Goal: Communication & Community: Share content

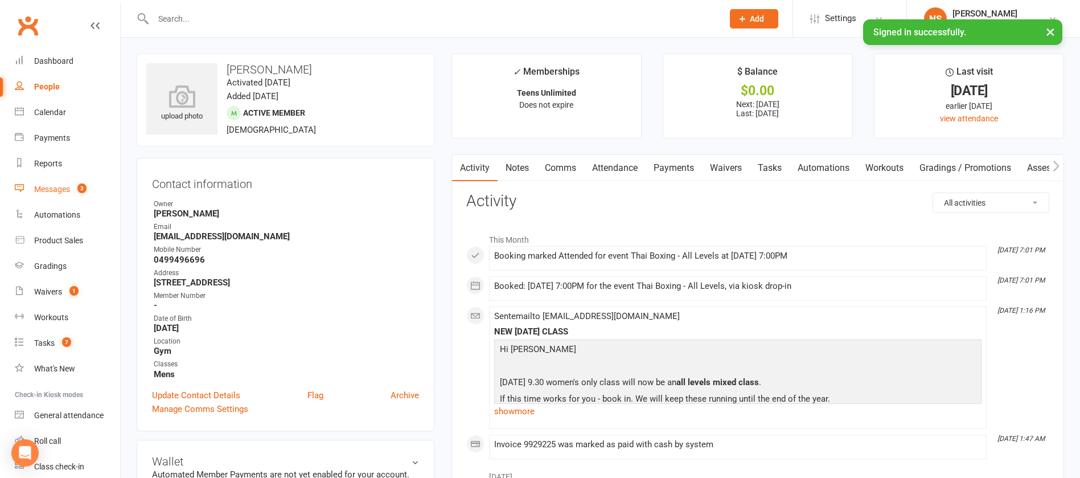
click at [61, 187] on div "Messages" at bounding box center [52, 188] width 36 height 9
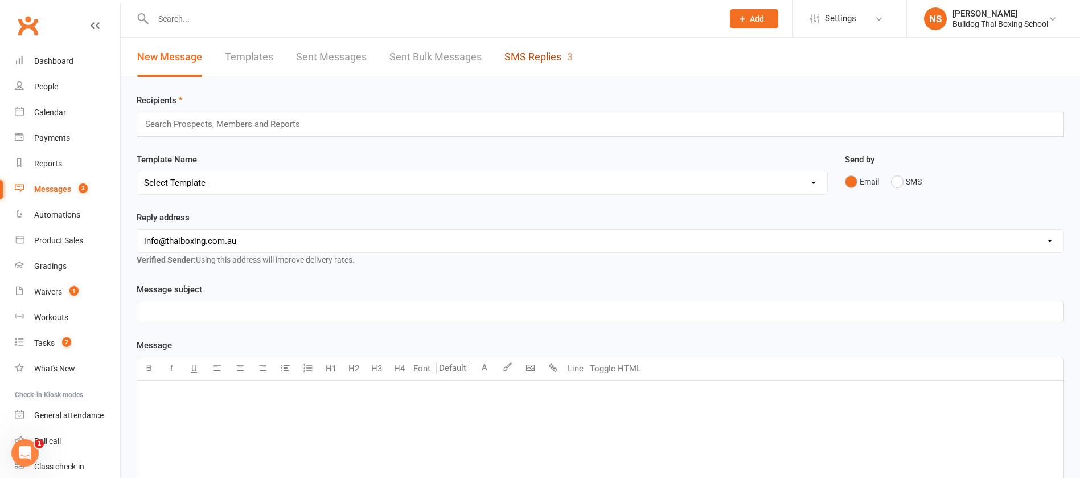
click at [524, 60] on link "SMS Replies 3" at bounding box center [539, 57] width 68 height 39
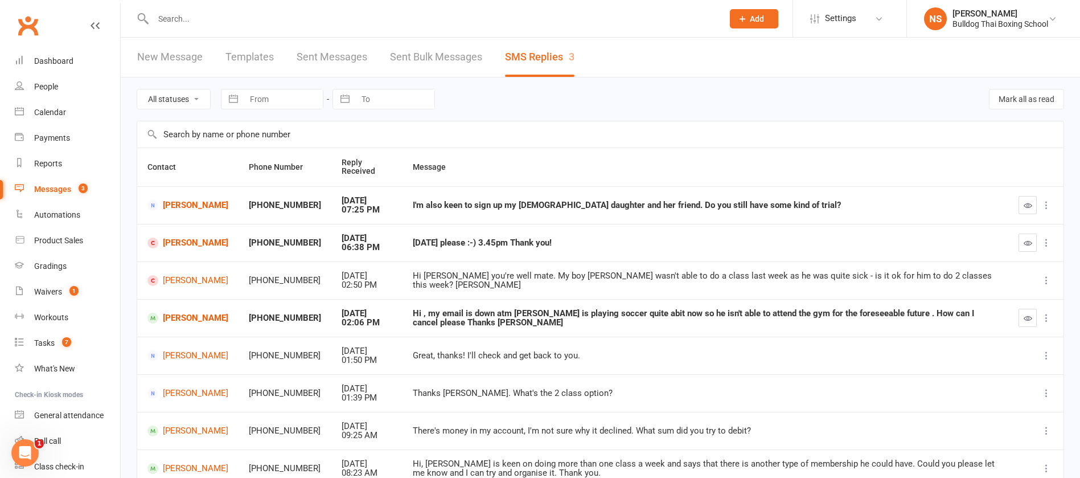
click at [184, 22] on input "text" at bounding box center [432, 19] width 565 height 16
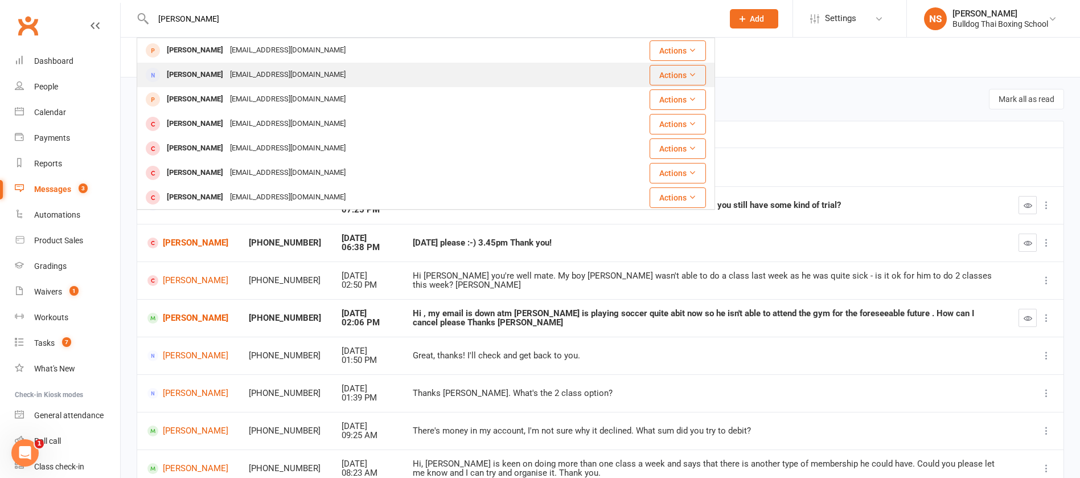
type input "[PERSON_NAME]"
click at [227, 72] on div "[EMAIL_ADDRESS][DOMAIN_NAME]" at bounding box center [288, 75] width 122 height 17
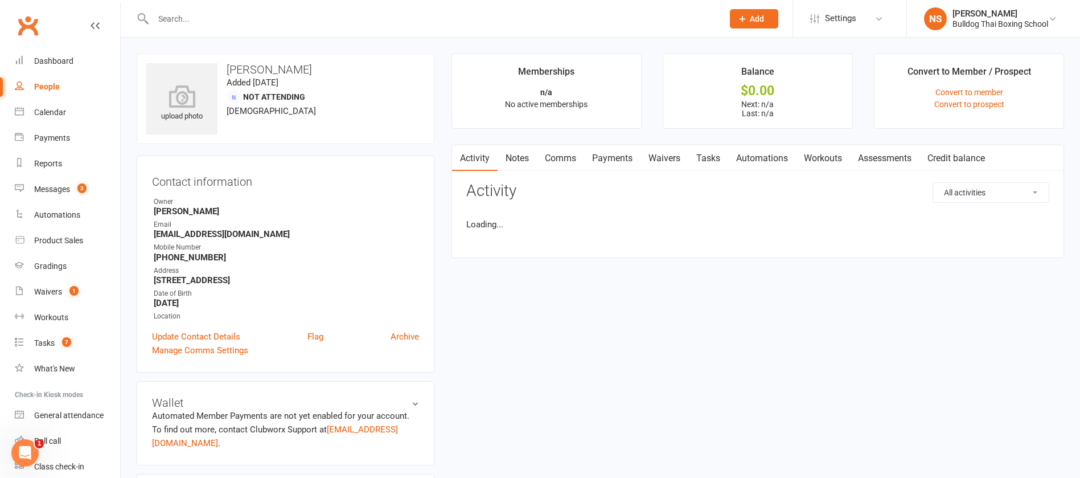
click at [200, 17] on input "text" at bounding box center [432, 19] width 565 height 16
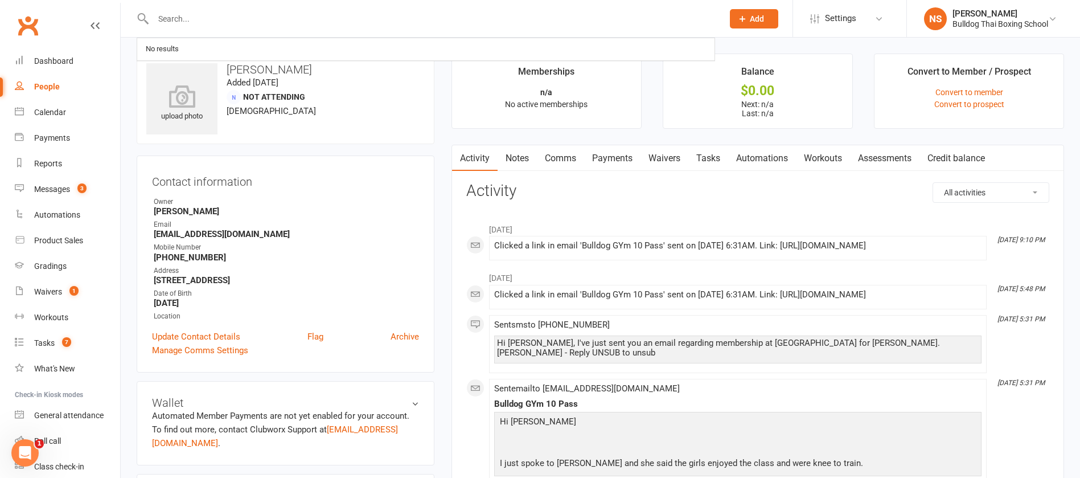
type input "l"
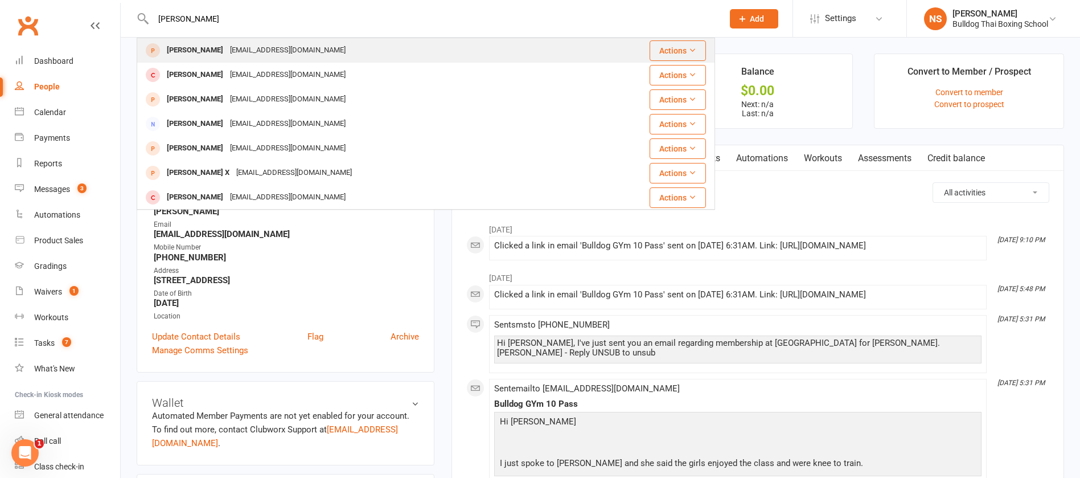
type input "[PERSON_NAME]"
click at [252, 50] on div "[EMAIL_ADDRESS][DOMAIN_NAME]" at bounding box center [288, 50] width 122 height 17
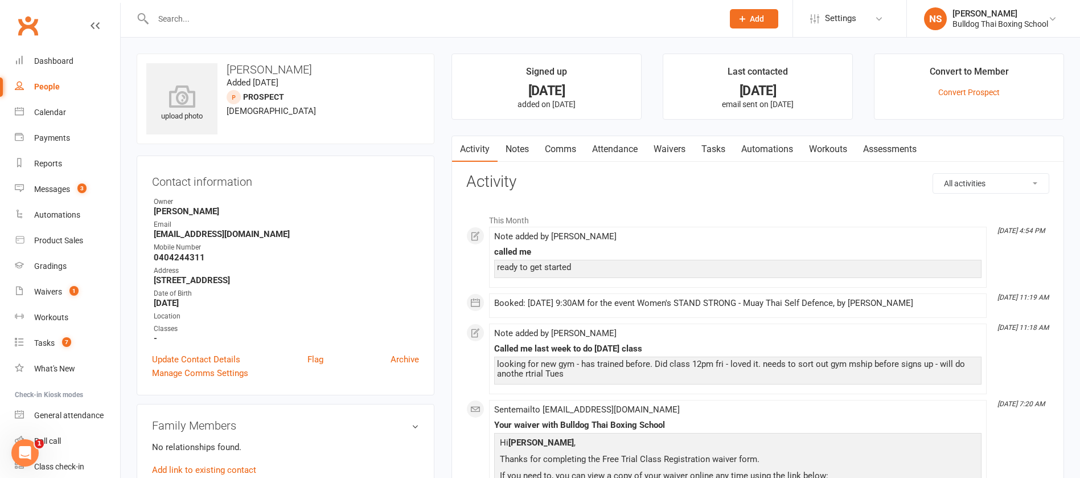
click at [566, 150] on link "Comms" at bounding box center [560, 149] width 47 height 26
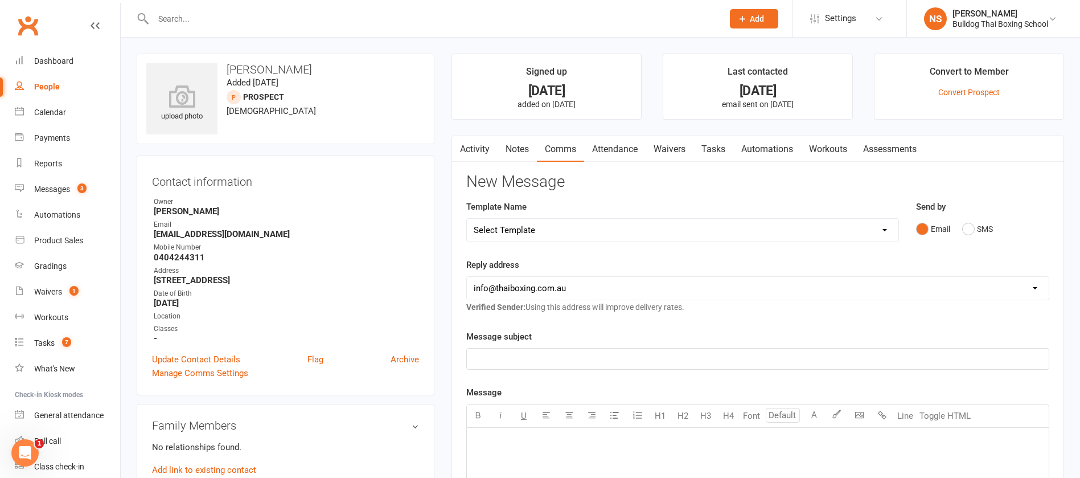
click at [554, 229] on select "Select Template [Email] Price Increase 28 Day Kick starter [SMS] 10 Pass Check …" at bounding box center [683, 230] width 432 height 23
select select "153"
click at [467, 219] on select "Select Template [Email] Price Increase 28 Day Kick starter [SMS] 10 Pass Check …" at bounding box center [683, 230] width 432 height 23
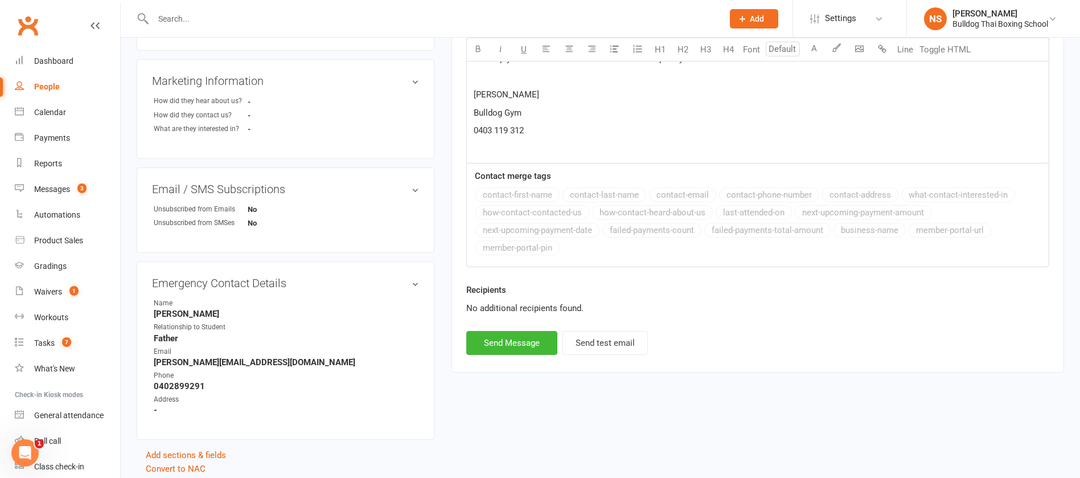
scroll to position [498, 0]
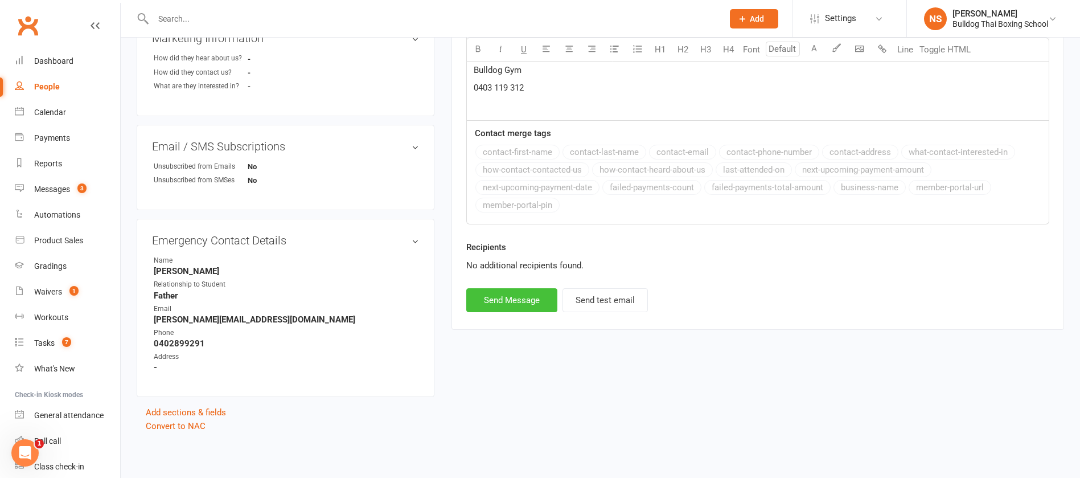
click at [522, 296] on button "Send Message" at bounding box center [511, 300] width 91 height 24
select select
